Goal: Communication & Community: Answer question/provide support

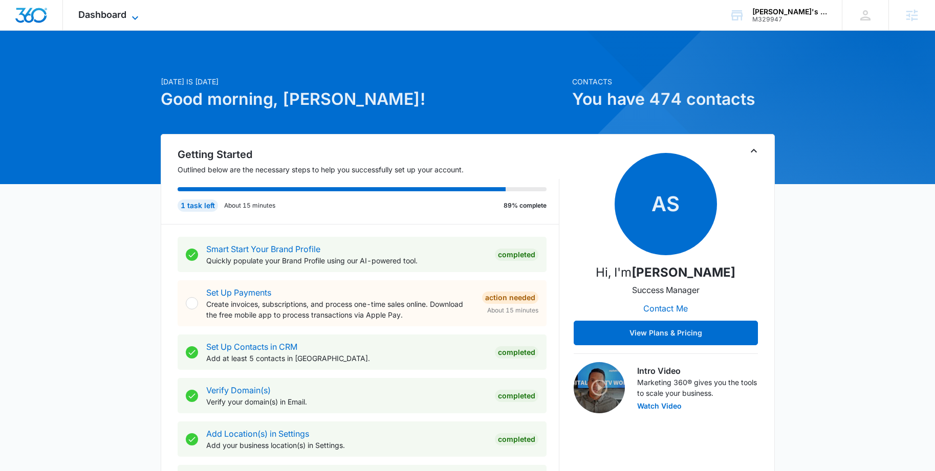
click at [126, 19] on span "Dashboard" at bounding box center [102, 14] width 48 height 11
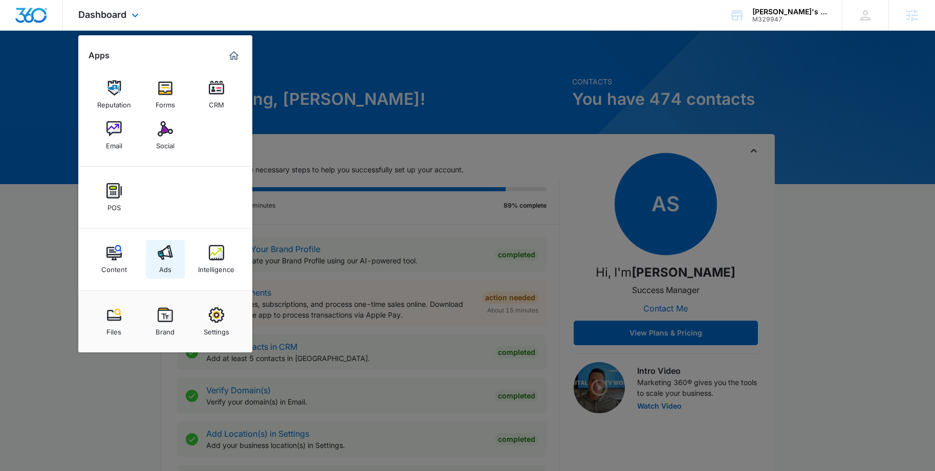
click at [164, 252] on img at bounding box center [165, 252] width 15 height 15
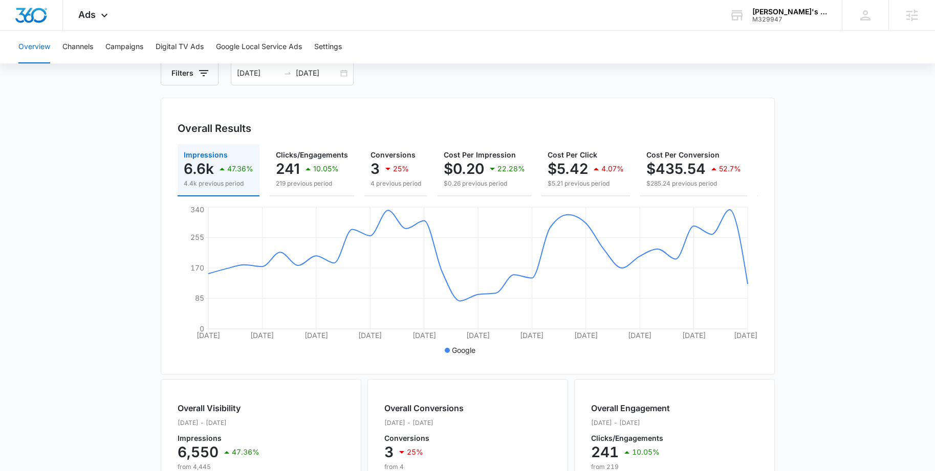
scroll to position [18, 0]
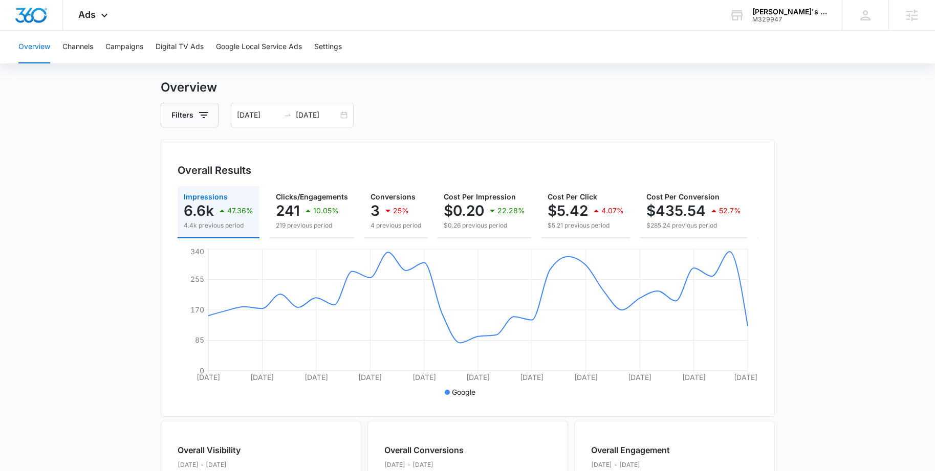
click at [423, 111] on div "Filters 08/16/2025 09/15/2025" at bounding box center [468, 115] width 614 height 25
click at [110, 47] on button "Campaigns" at bounding box center [124, 47] width 38 height 33
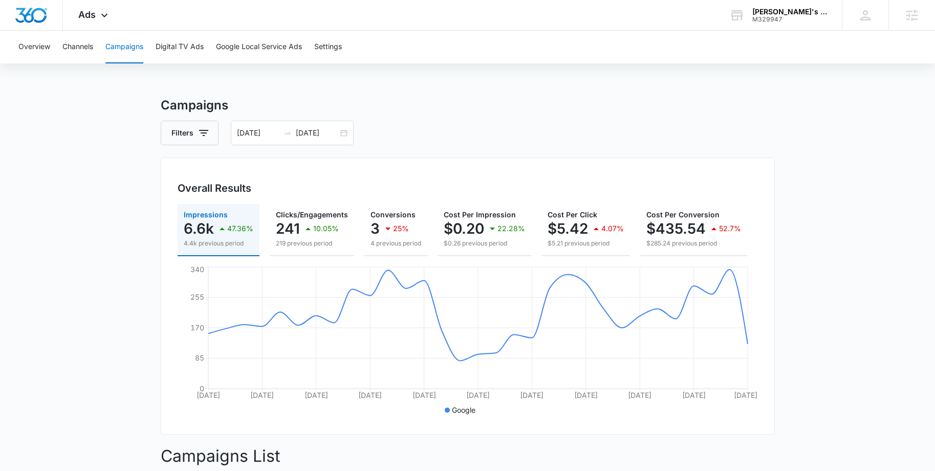
scroll to position [258, 0]
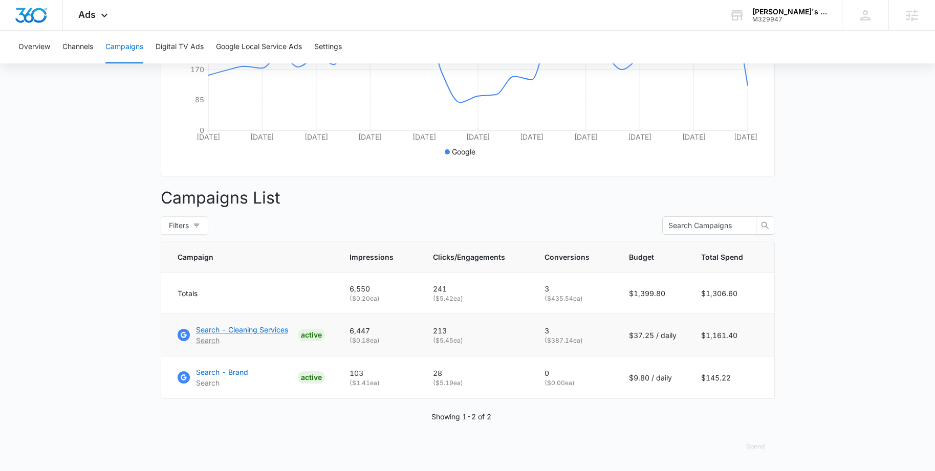
click at [234, 330] on p "Search - Cleaning Services" at bounding box center [242, 329] width 92 height 11
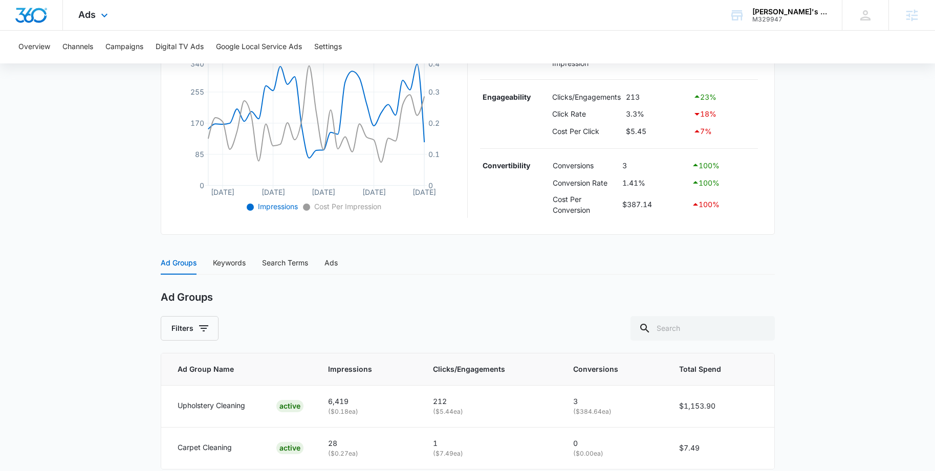
scroll to position [235, 0]
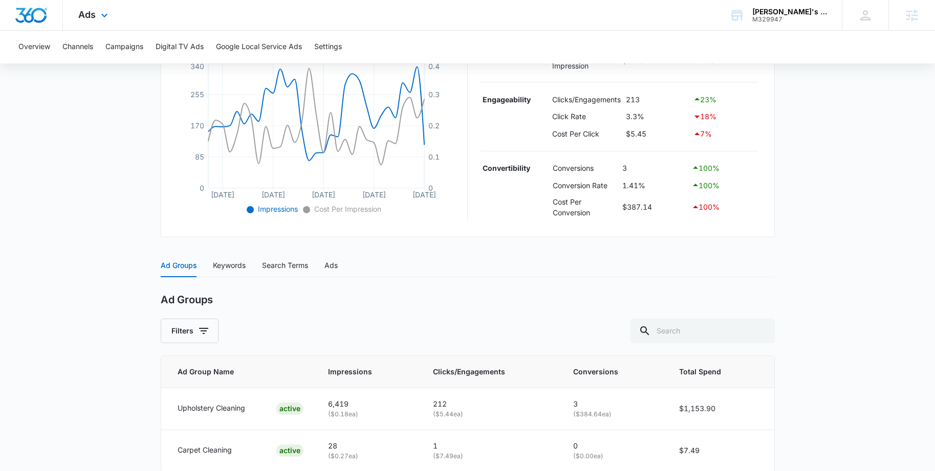
click at [72, 15] on div "Ads Apps Reputation Forms CRM Email Social POS Content Ads Intelligence Files B…" at bounding box center [94, 15] width 63 height 30
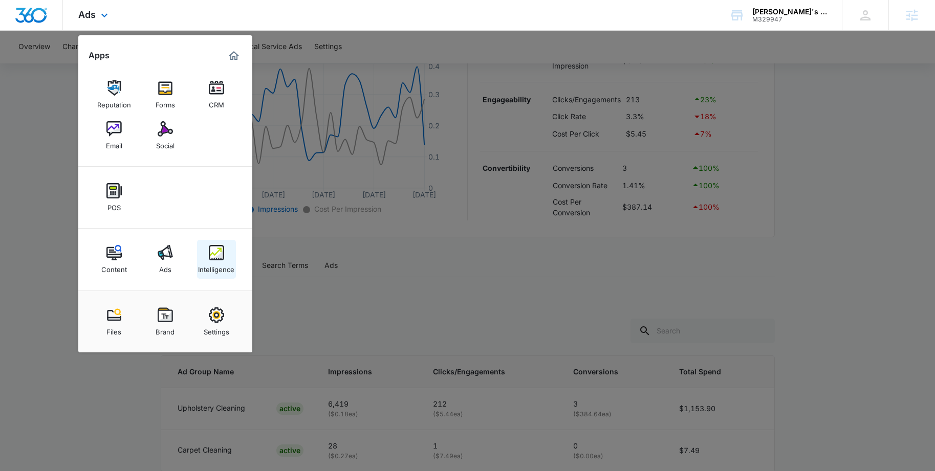
click at [218, 261] on div "Intelligence" at bounding box center [216, 266] width 36 height 13
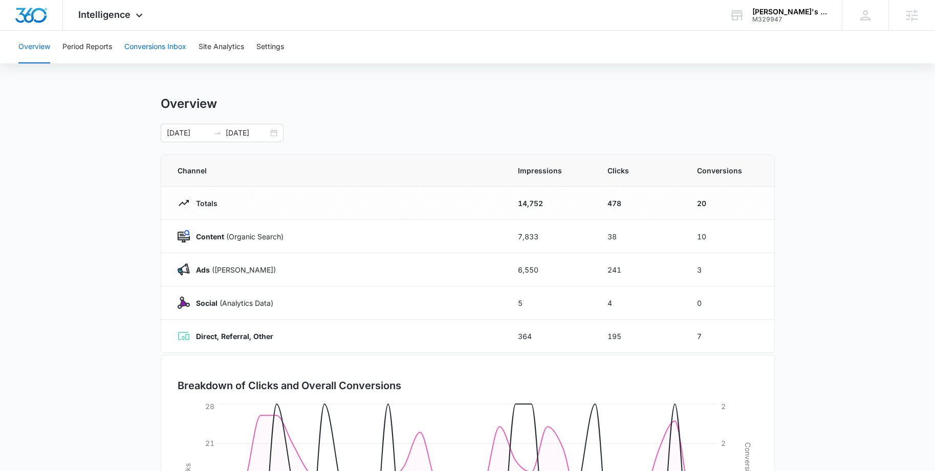
click at [140, 39] on button "Conversions Inbox" at bounding box center [155, 47] width 62 height 33
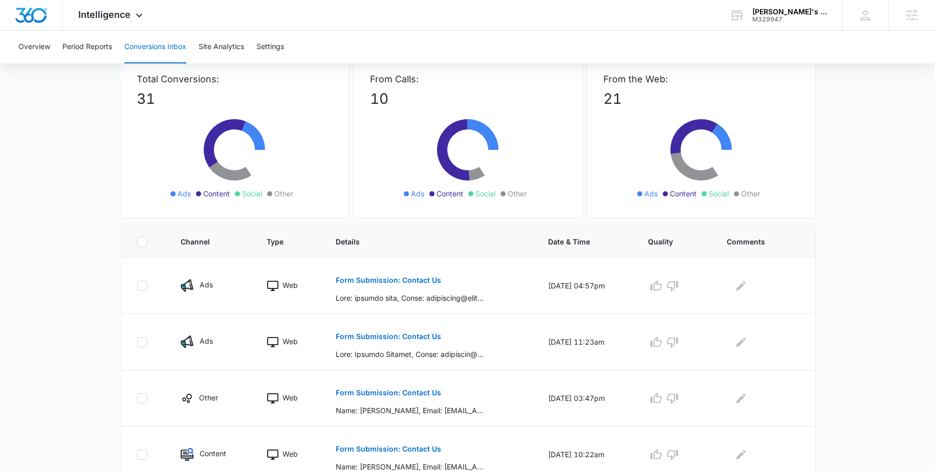
scroll to position [77, 0]
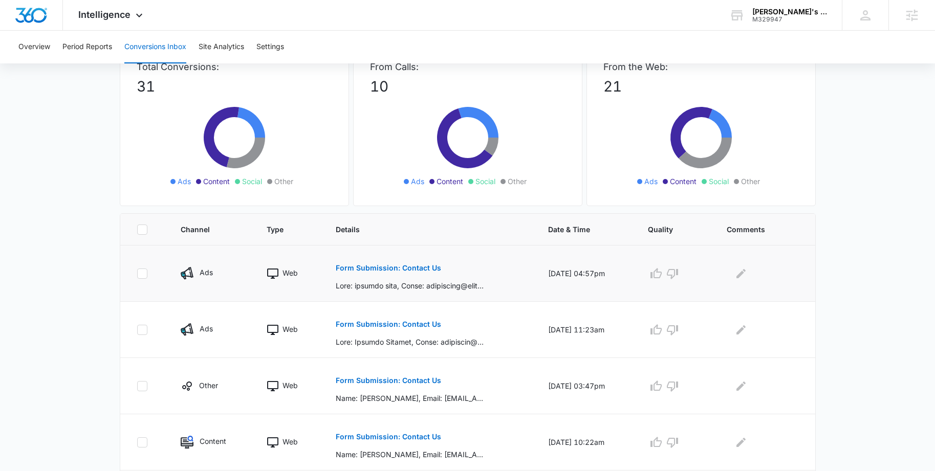
click at [384, 268] on p "Form Submission: Contact Us" at bounding box center [388, 268] width 105 height 7
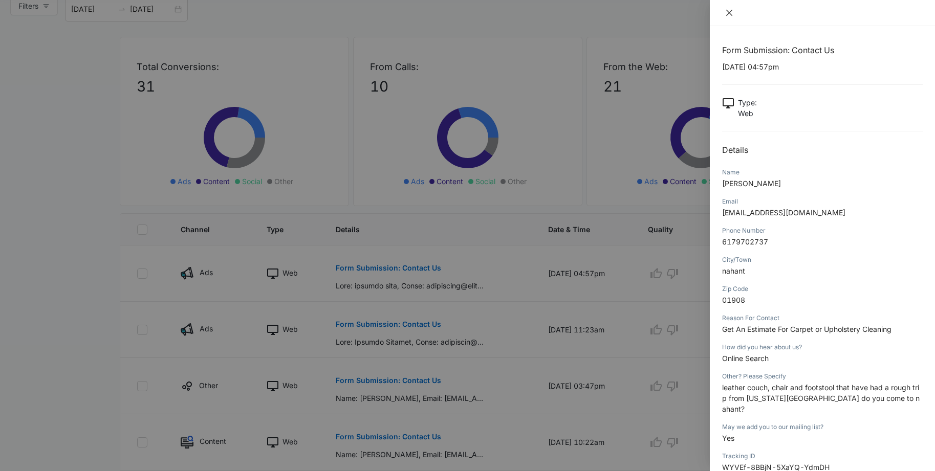
click at [730, 9] on icon "close" at bounding box center [729, 13] width 8 height 8
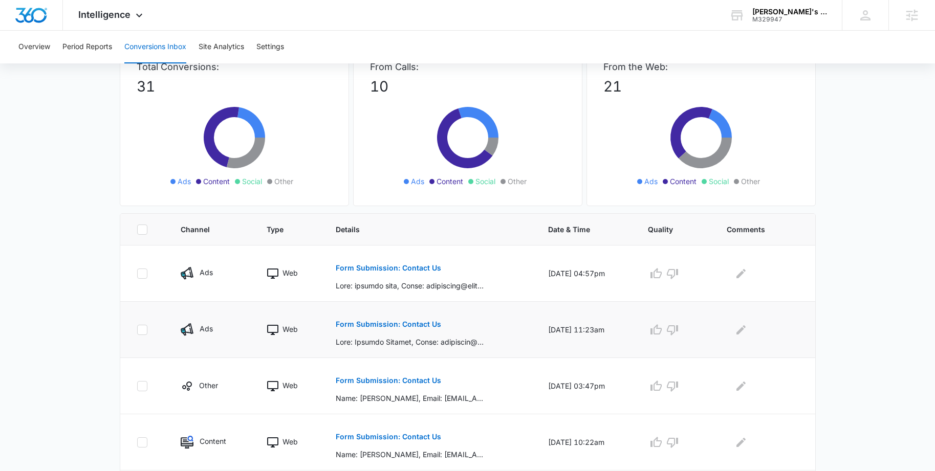
scroll to position [115, 0]
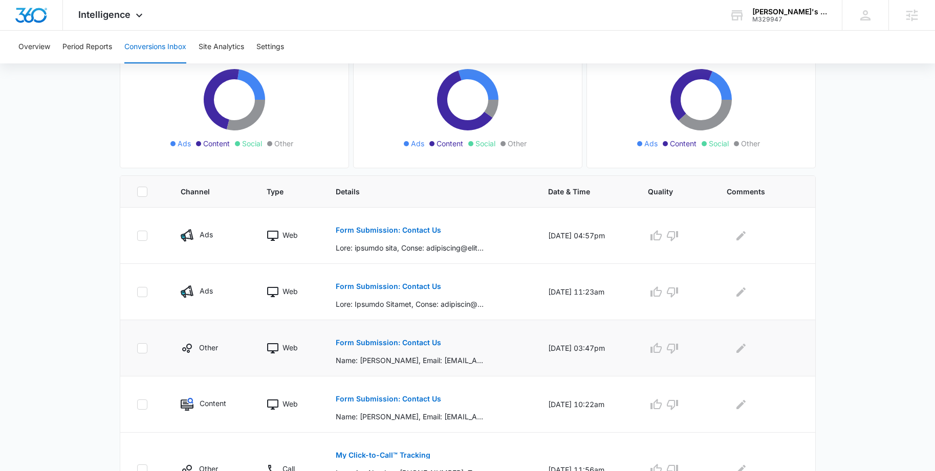
click at [404, 341] on p "Form Submission: Contact Us" at bounding box center [388, 342] width 105 height 7
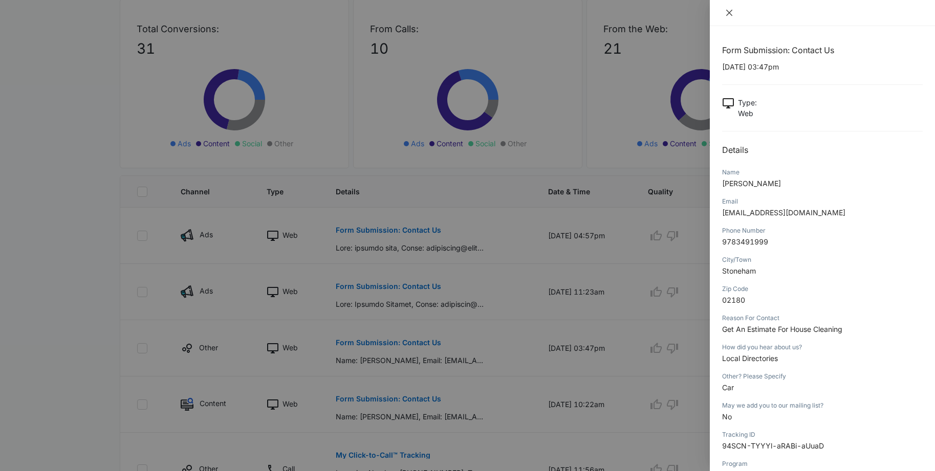
click at [728, 15] on icon "close" at bounding box center [729, 13] width 8 height 8
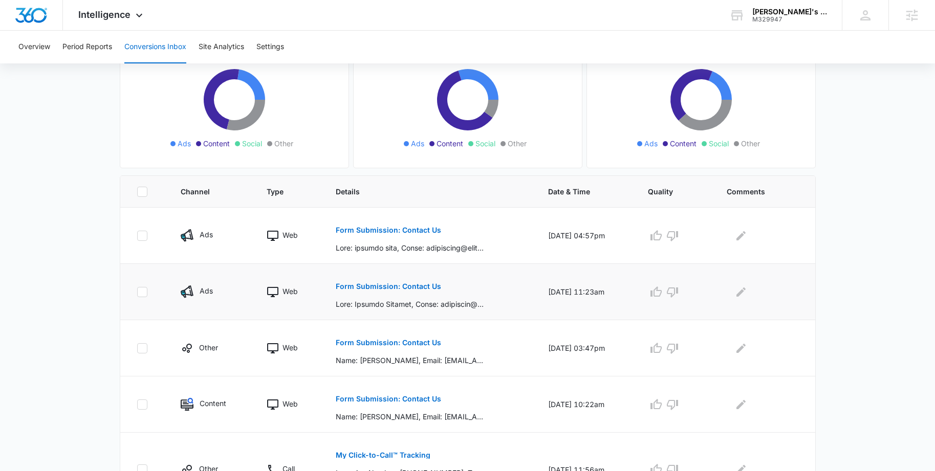
click at [370, 290] on button "Form Submission: Contact Us" at bounding box center [388, 286] width 105 height 25
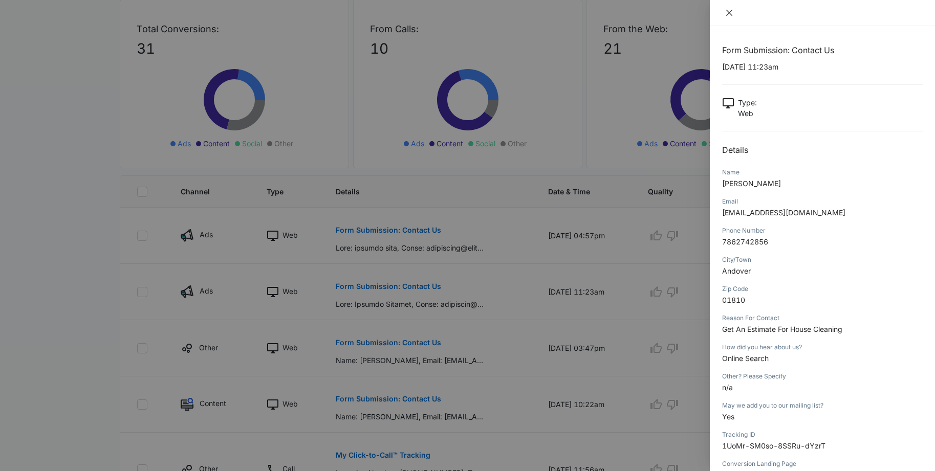
click at [729, 12] on icon "close" at bounding box center [729, 13] width 8 height 8
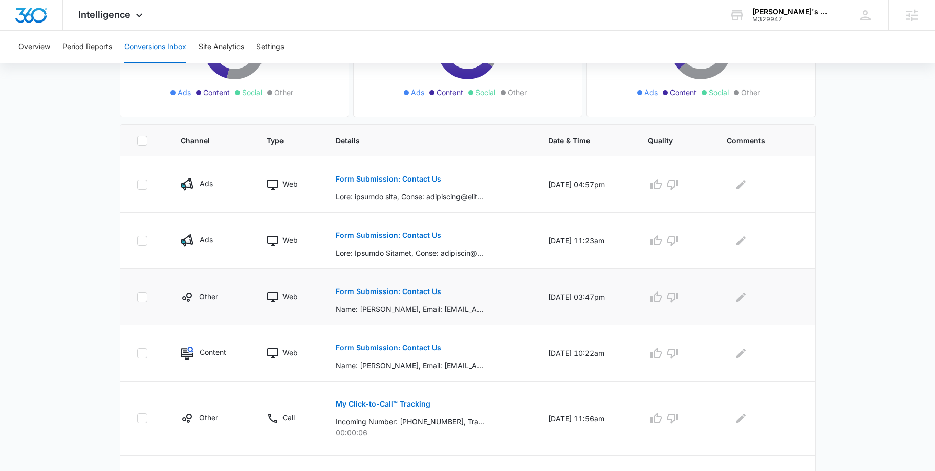
scroll to position [0, 0]
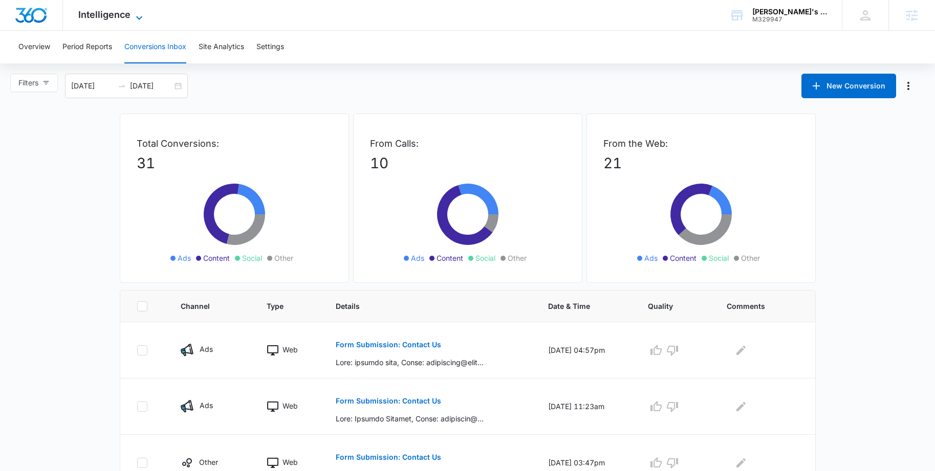
click at [125, 16] on span "Intelligence" at bounding box center [104, 14] width 52 height 11
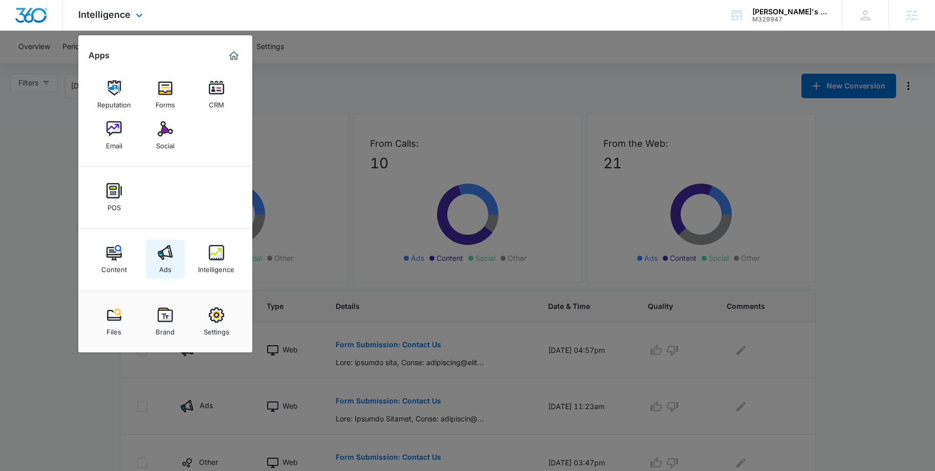
click at [169, 253] on img at bounding box center [165, 252] width 15 height 15
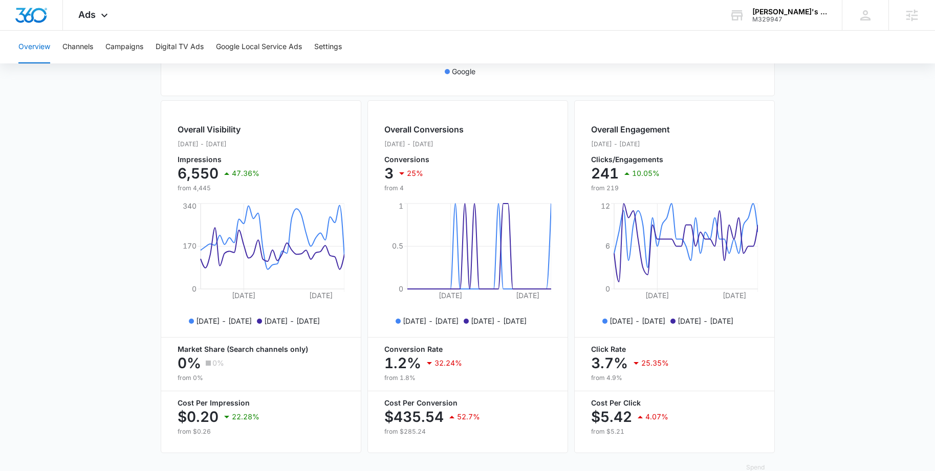
scroll to position [360, 0]
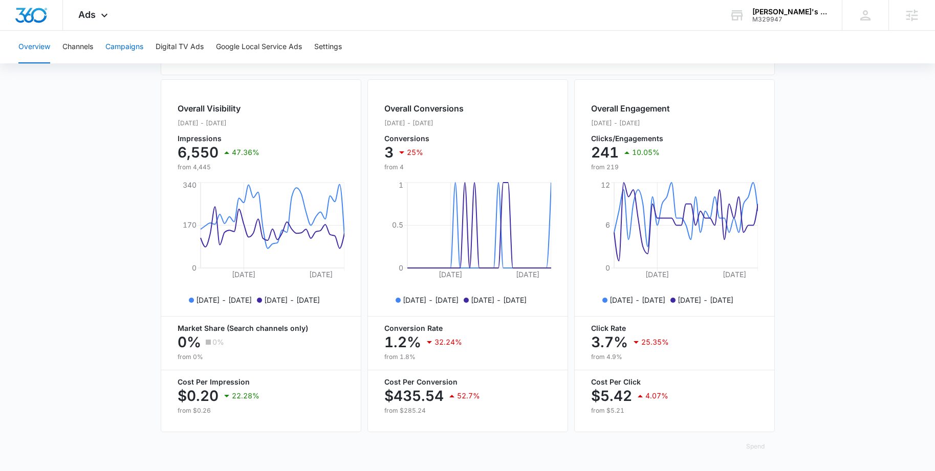
click at [120, 47] on button "Campaigns" at bounding box center [124, 47] width 38 height 33
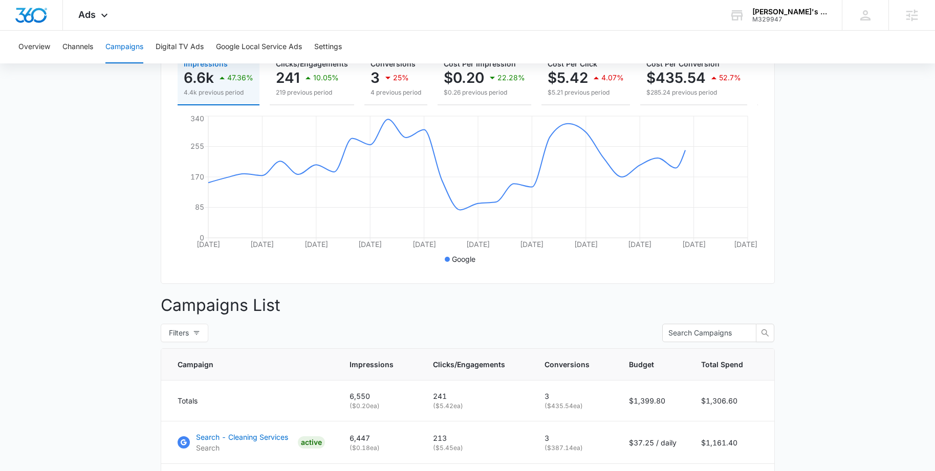
scroll to position [208, 0]
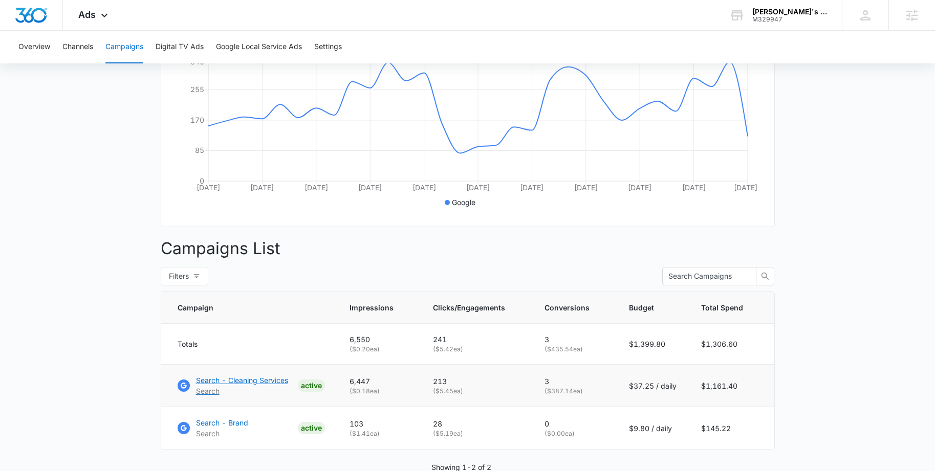
click at [238, 380] on p "Search - Cleaning Services" at bounding box center [242, 380] width 92 height 11
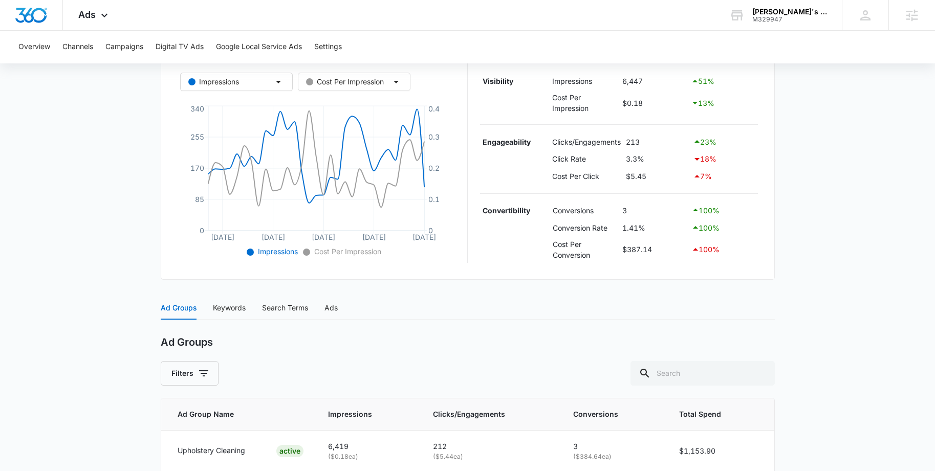
scroll to position [284, 0]
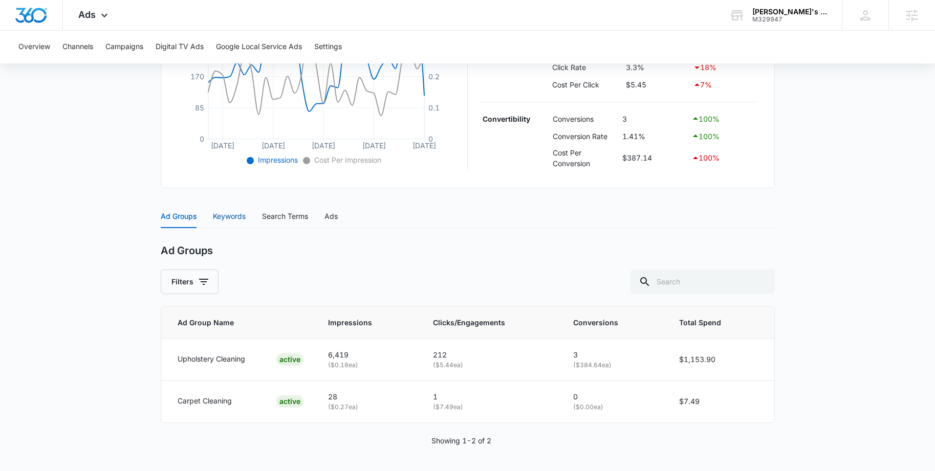
click at [226, 217] on div "Keywords" at bounding box center [229, 216] width 33 height 11
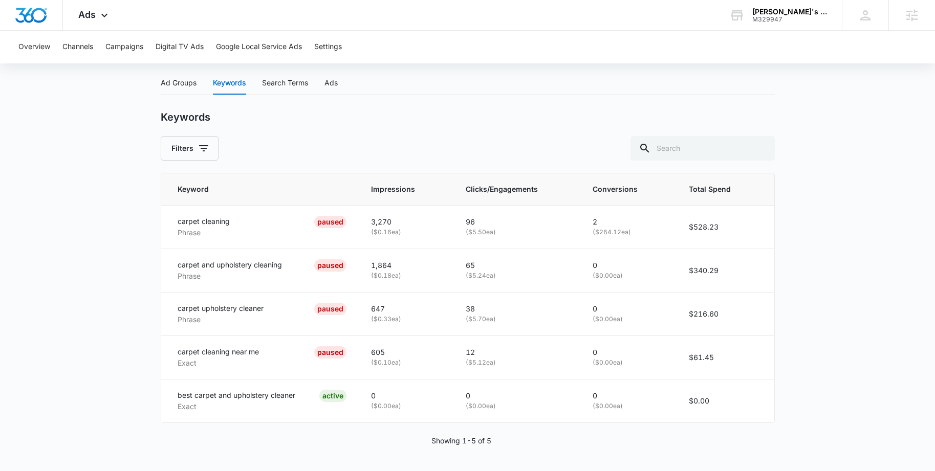
scroll to position [418, 0]
click at [177, 84] on div "Ad Groups" at bounding box center [179, 82] width 36 height 11
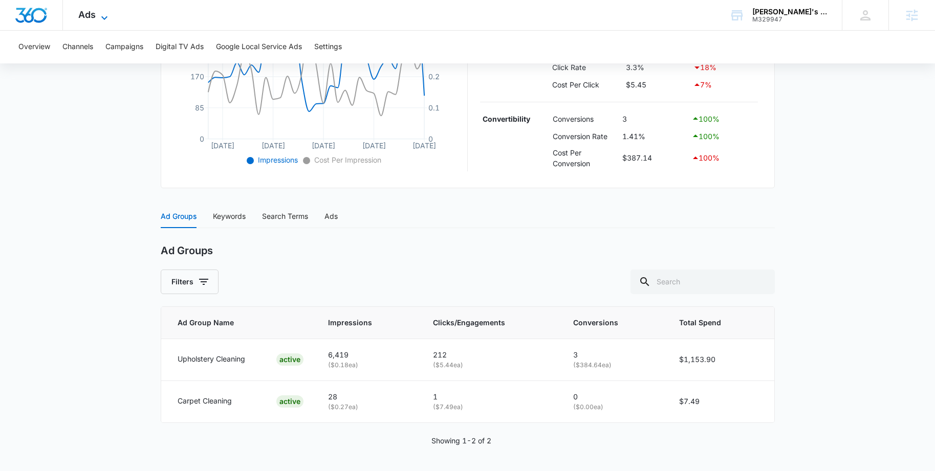
click at [101, 18] on icon at bounding box center [104, 18] width 12 height 12
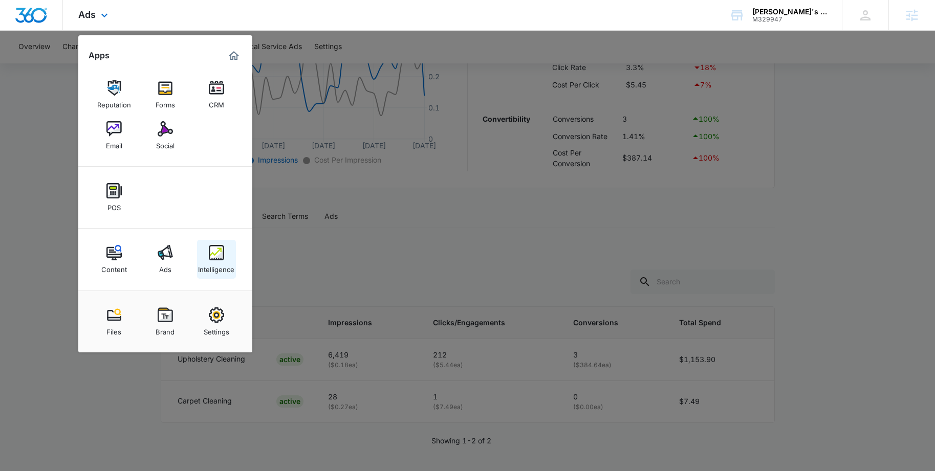
click at [218, 272] on div "Intelligence" at bounding box center [216, 266] width 36 height 13
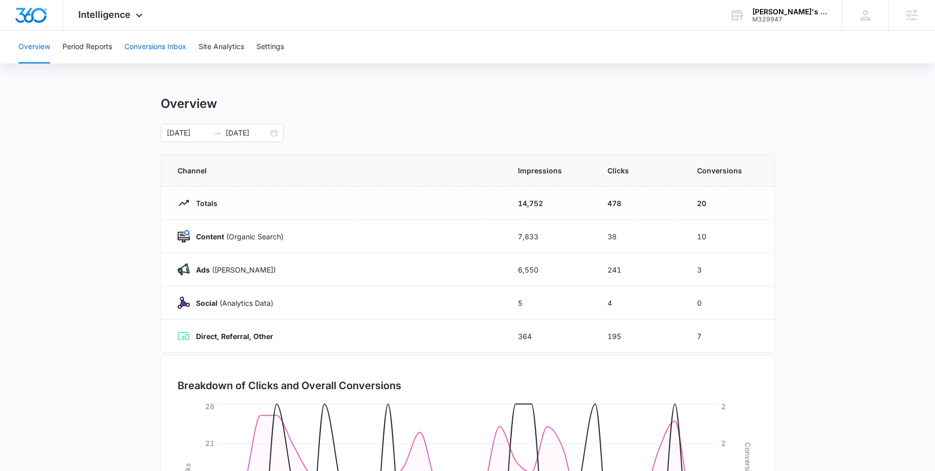
click at [135, 47] on button "Conversions Inbox" at bounding box center [155, 47] width 62 height 33
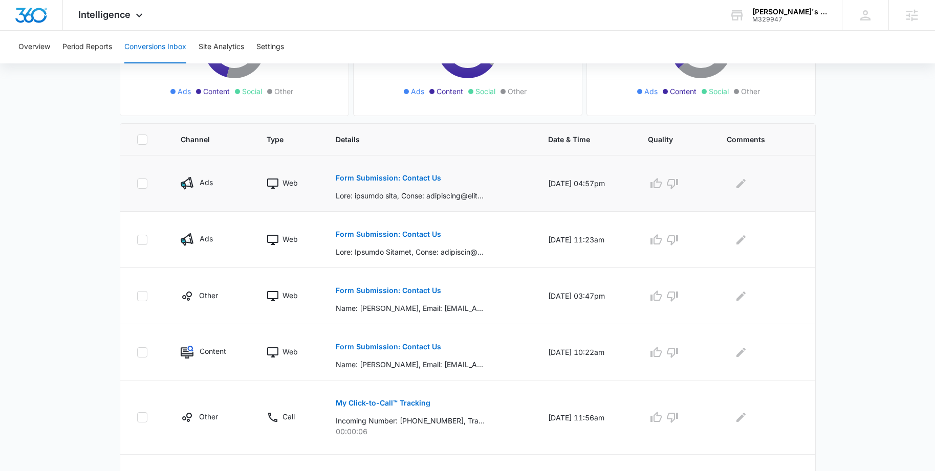
scroll to position [175, 0]
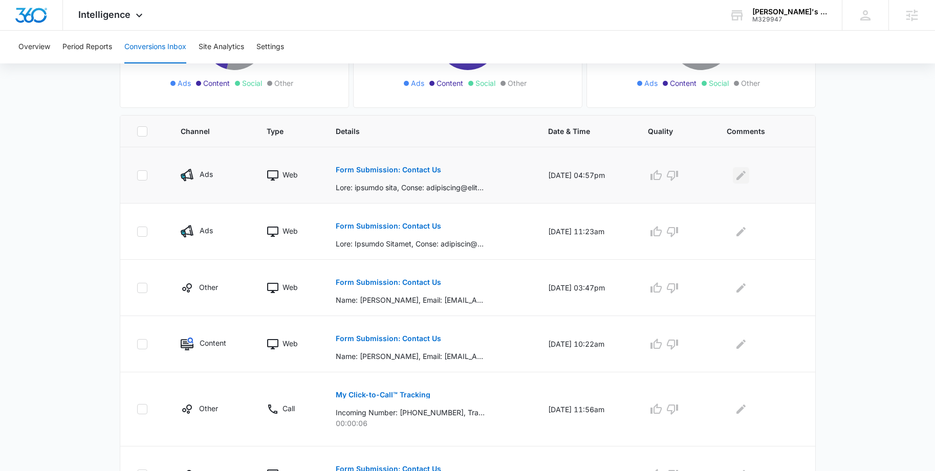
click at [745, 176] on icon "Edit Comments" at bounding box center [740, 174] width 9 height 9
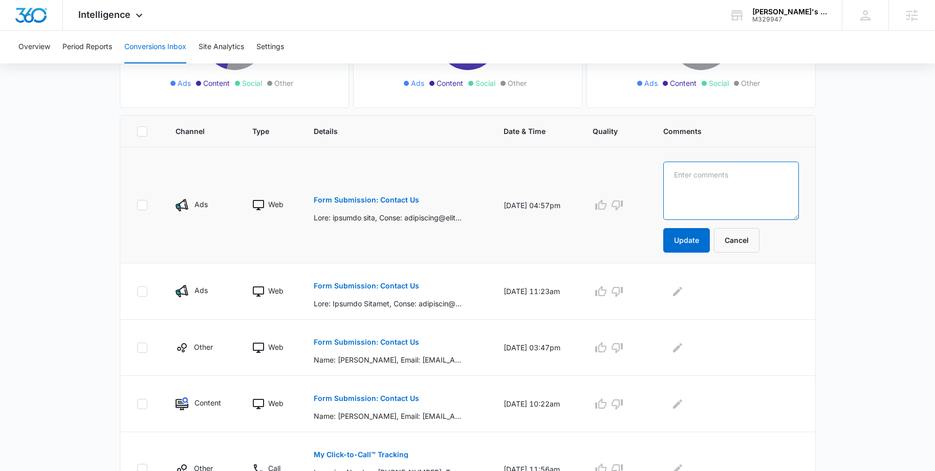
click at [745, 176] on textarea at bounding box center [731, 191] width 136 height 58
type textarea "40-50 min away a bit too far away. Looking for leather cleaning"
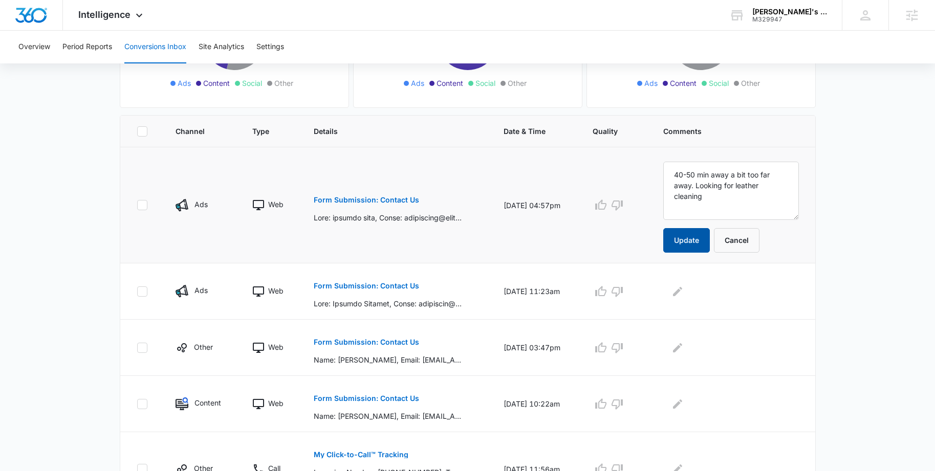
click at [692, 242] on button "Update" at bounding box center [686, 240] width 47 height 25
click at [694, 247] on button "Update" at bounding box center [686, 240] width 47 height 25
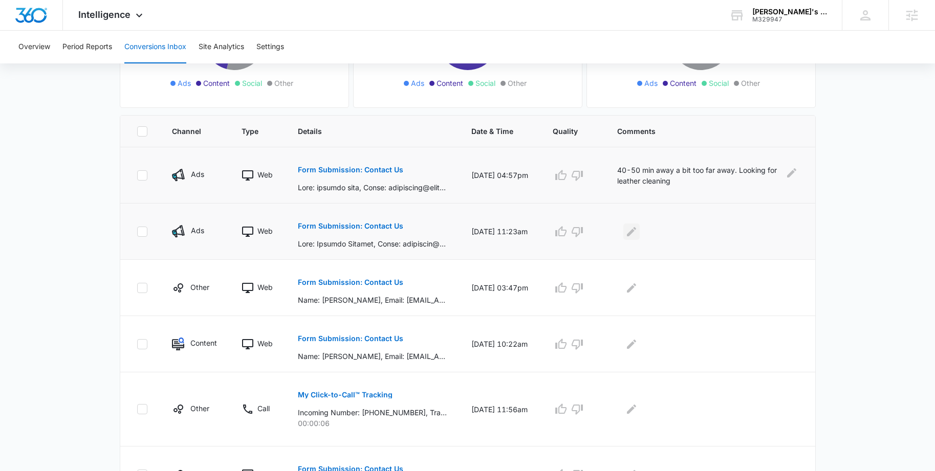
click at [636, 235] on icon "Edit Comments" at bounding box center [631, 231] width 9 height 9
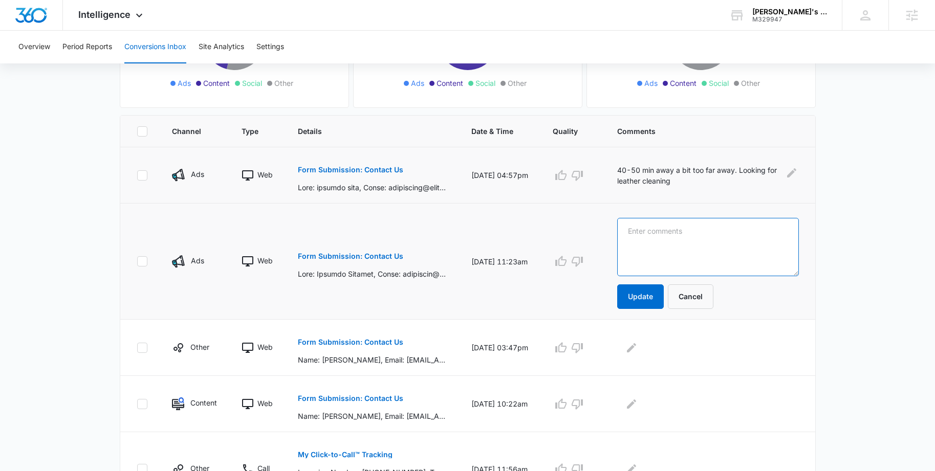
click at [653, 238] on textarea at bounding box center [708, 247] width 182 height 58
type textarea "house cleaning"
click at [653, 305] on button "Update" at bounding box center [640, 296] width 47 height 25
click at [637, 295] on button "Update" at bounding box center [640, 296] width 47 height 25
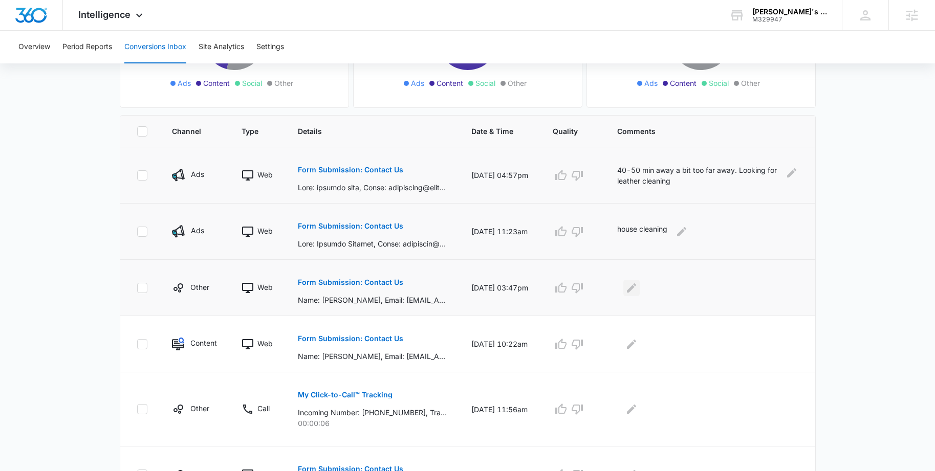
click at [636, 292] on icon "Edit Comments" at bounding box center [631, 287] width 9 height 9
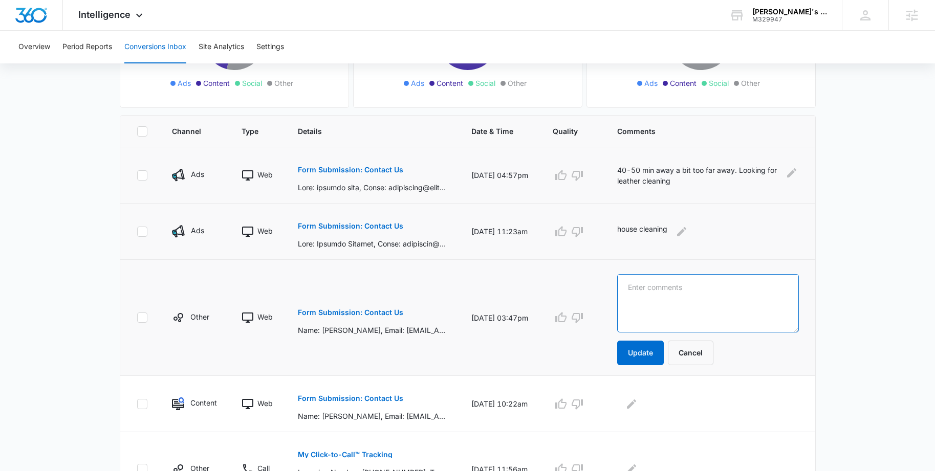
click at [645, 291] on textarea at bounding box center [708, 303] width 182 height 58
type textarea "house cleaning"
click at [653, 347] on button "Update" at bounding box center [640, 353] width 47 height 25
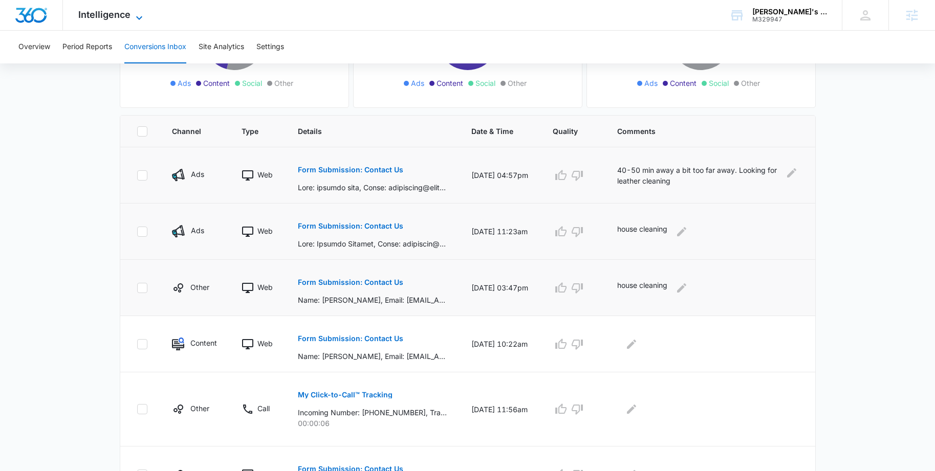
click at [118, 15] on span "Intelligence" at bounding box center [104, 14] width 52 height 11
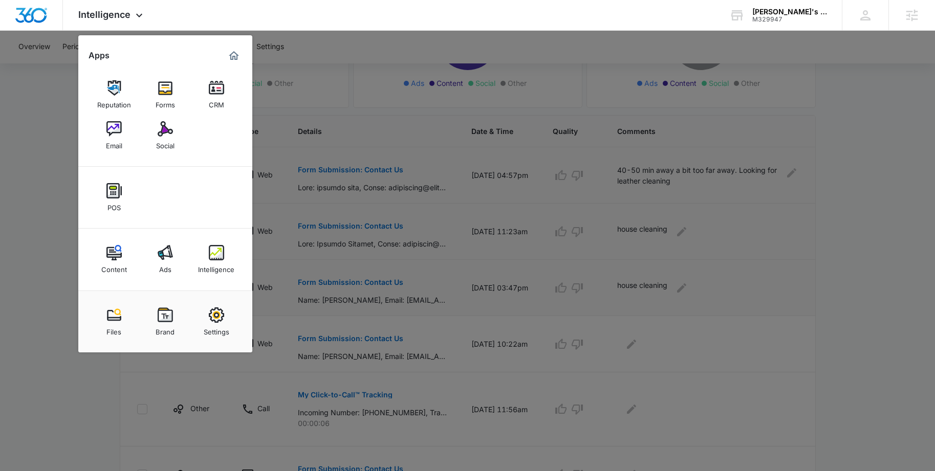
click at [879, 285] on div at bounding box center [467, 235] width 935 height 471
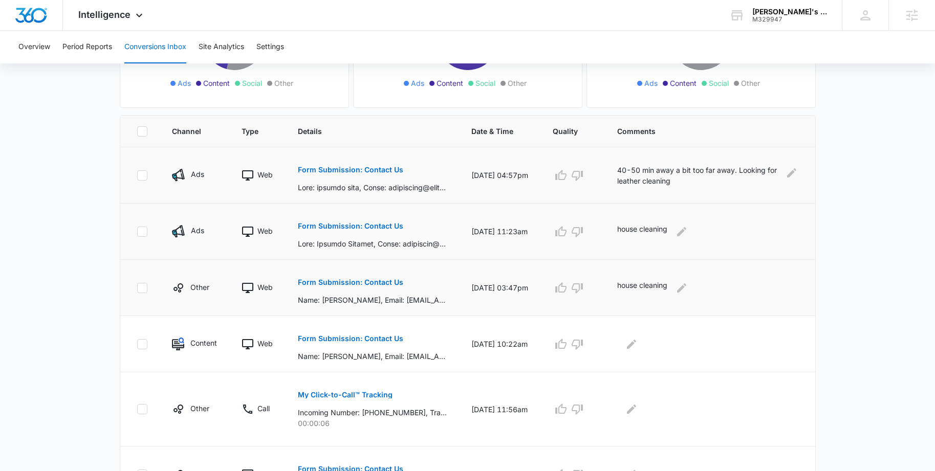
click at [816, 294] on div "Total Conversions: 31 Ads Content Social Other From Calls: 10 Ads Content Socia…" at bounding box center [468, 349] width 716 height 821
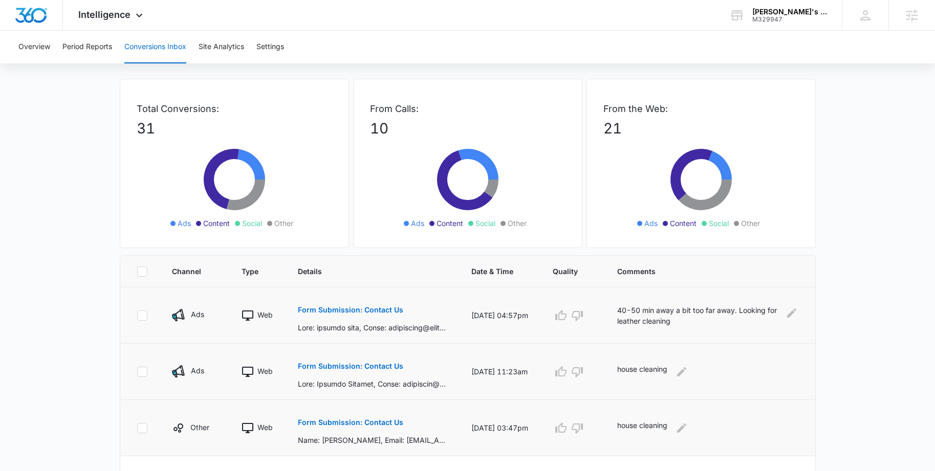
scroll to position [0, 0]
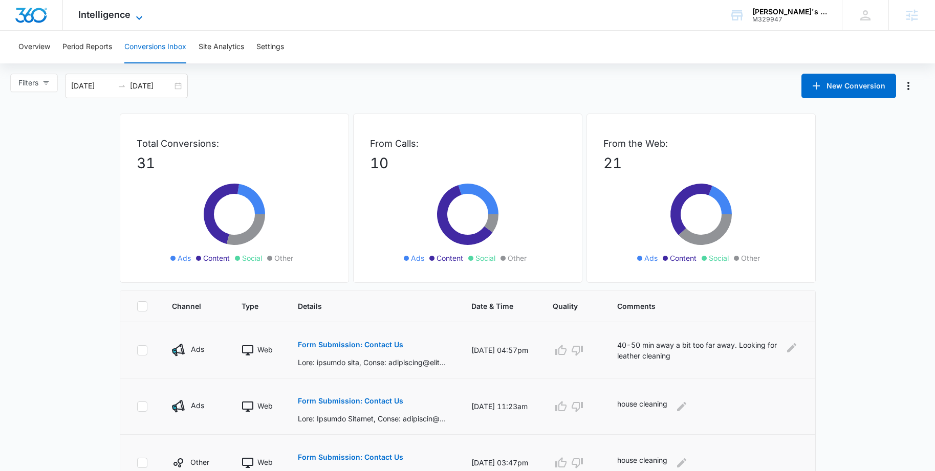
click at [119, 14] on span "Intelligence" at bounding box center [104, 14] width 52 height 11
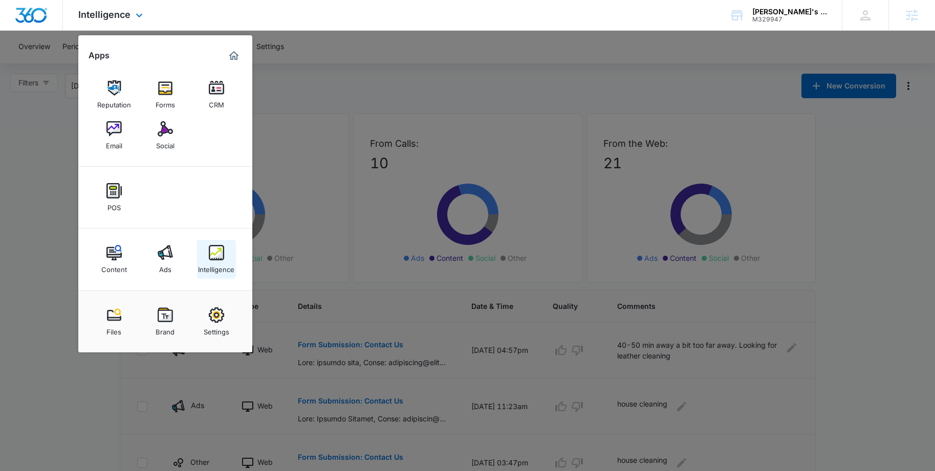
click at [216, 256] on img at bounding box center [216, 252] width 15 height 15
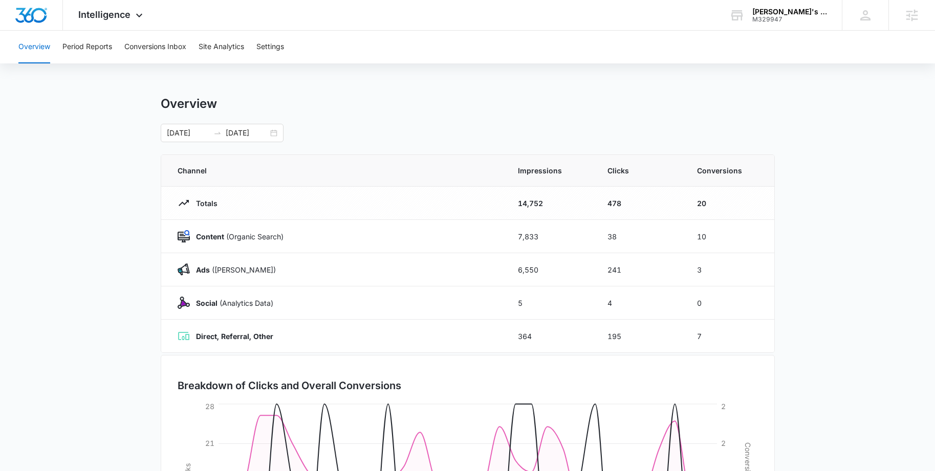
scroll to position [162, 0]
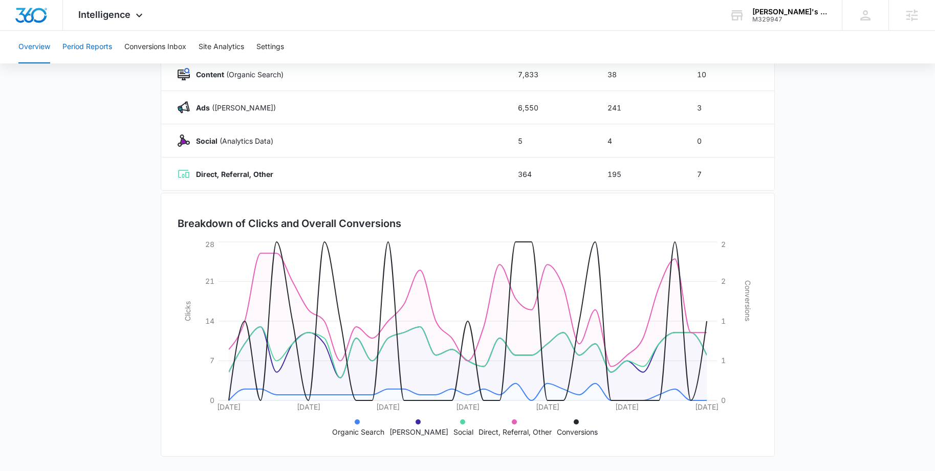
click at [95, 49] on button "Period Reports" at bounding box center [87, 47] width 50 height 33
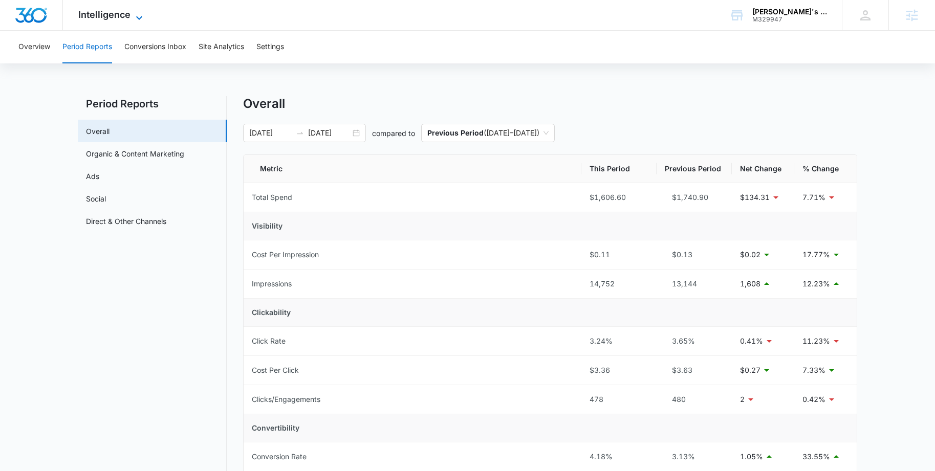
click at [114, 14] on span "Intelligence" at bounding box center [104, 14] width 52 height 11
